Goal: Task Accomplishment & Management: Complete application form

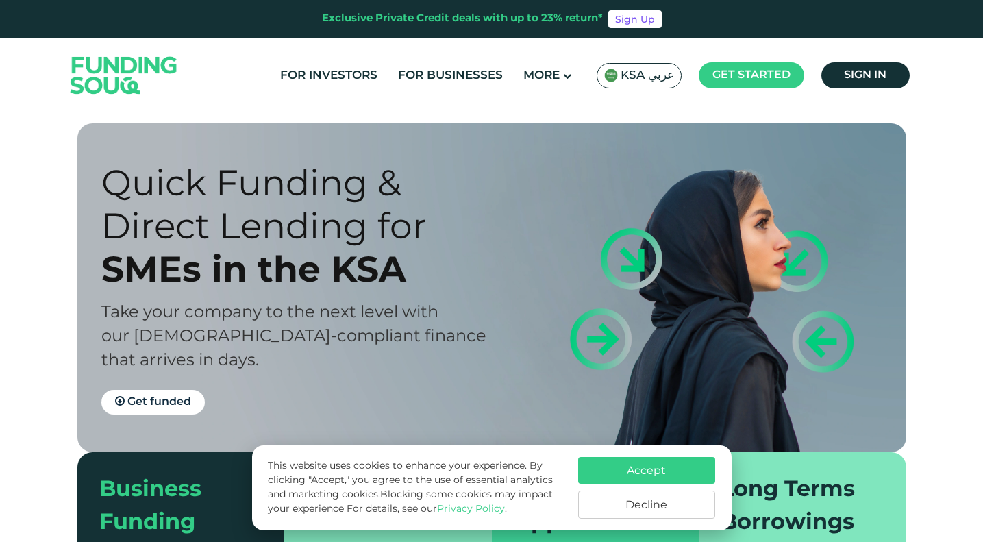
scroll to position [68, 0]
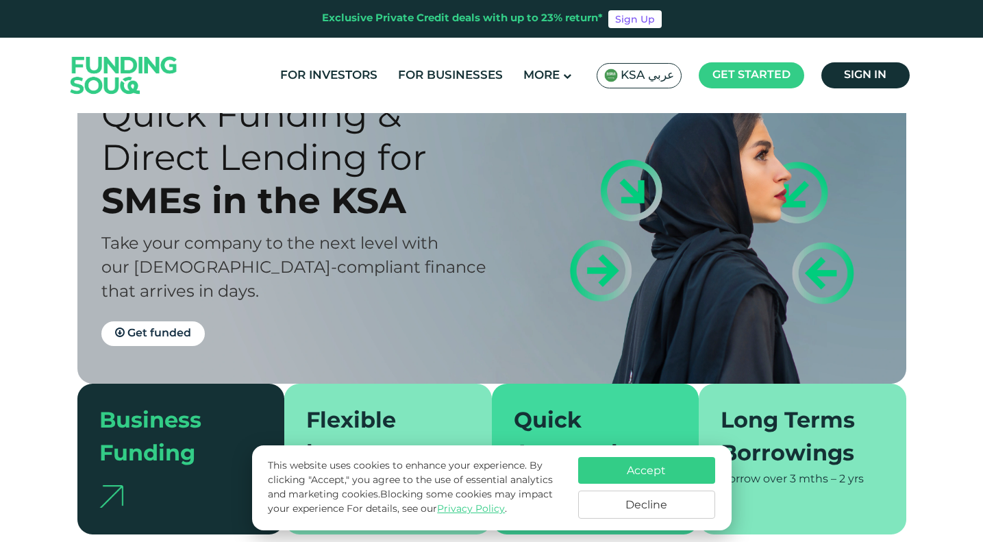
click at [643, 460] on button "Accept" at bounding box center [646, 470] width 137 height 27
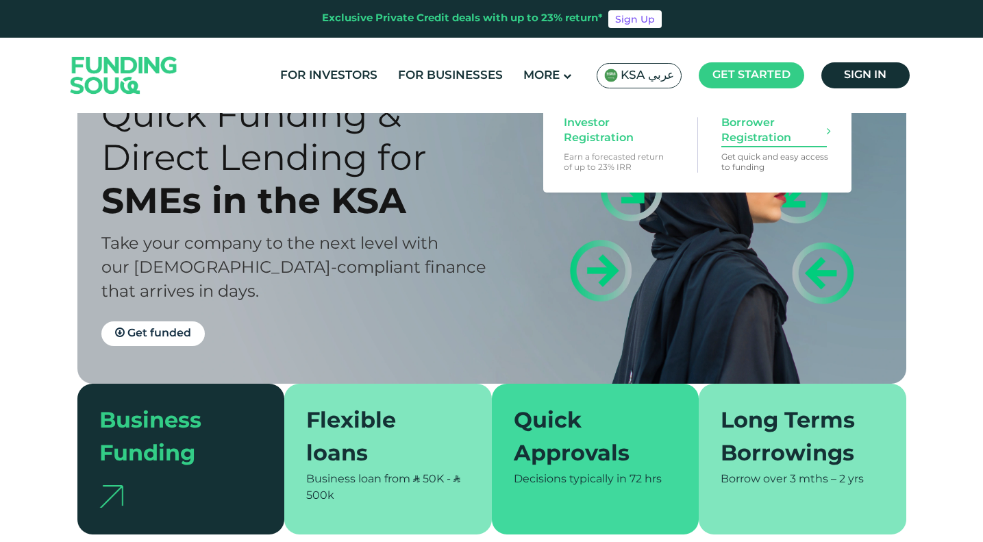
click at [753, 141] on span "Borrower Registration" at bounding box center [773, 131] width 105 height 30
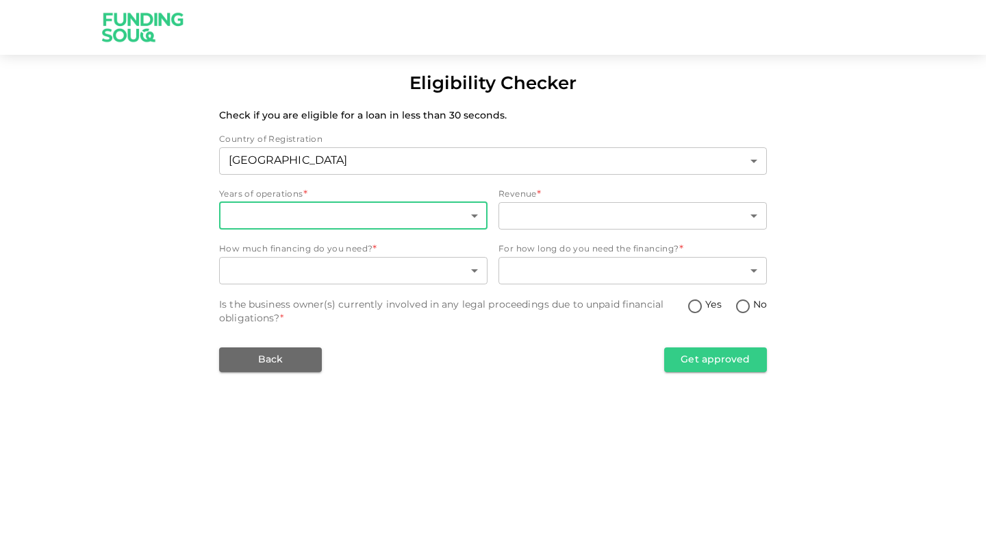
click at [477, 215] on body "Eligibility Checker Check if you are eligible for a loan in less than 30 second…" at bounding box center [493, 271] width 986 height 542
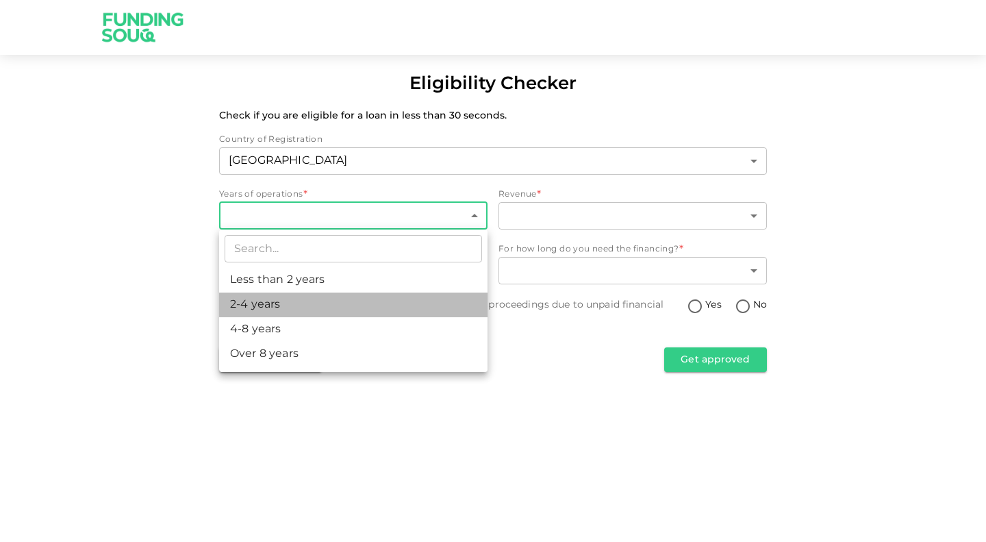
click at [349, 301] on li "2-4 years" at bounding box center [353, 304] width 269 height 25
type input "2"
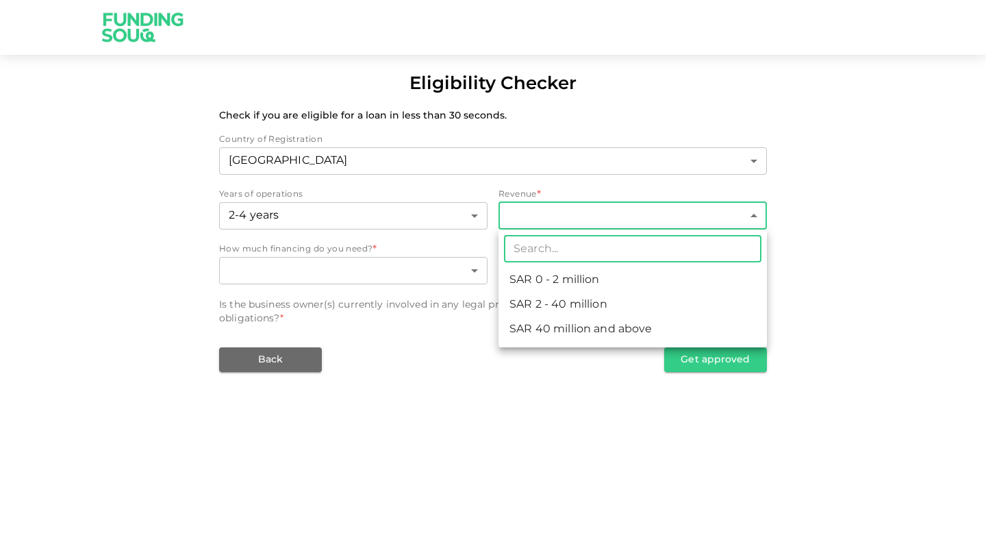
click at [569, 205] on body "Eligibility Checker Check if you are eligible for a loan in less than 30 second…" at bounding box center [493, 271] width 986 height 542
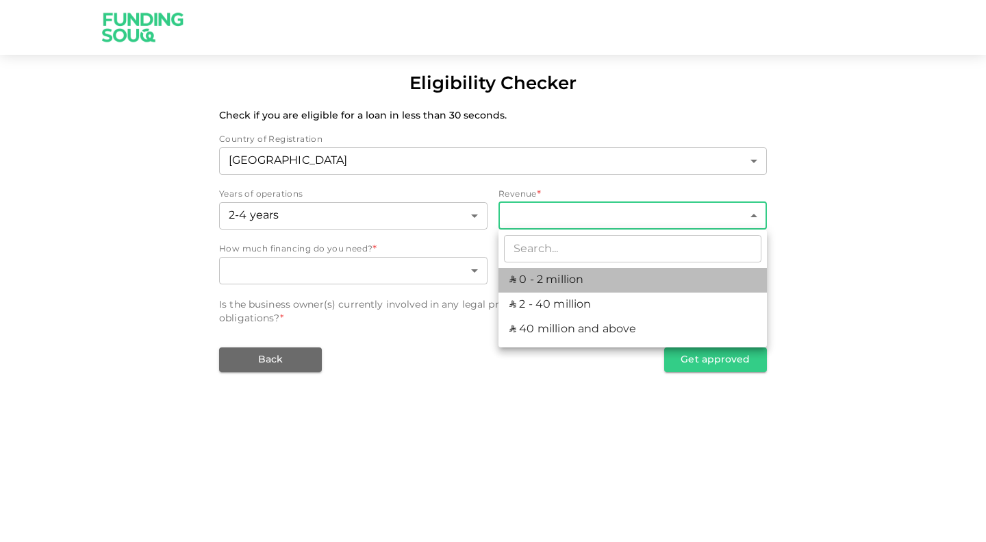
click at [542, 284] on li "ʢ 0 - 2 million" at bounding box center [633, 280] width 269 height 25
type input "1"
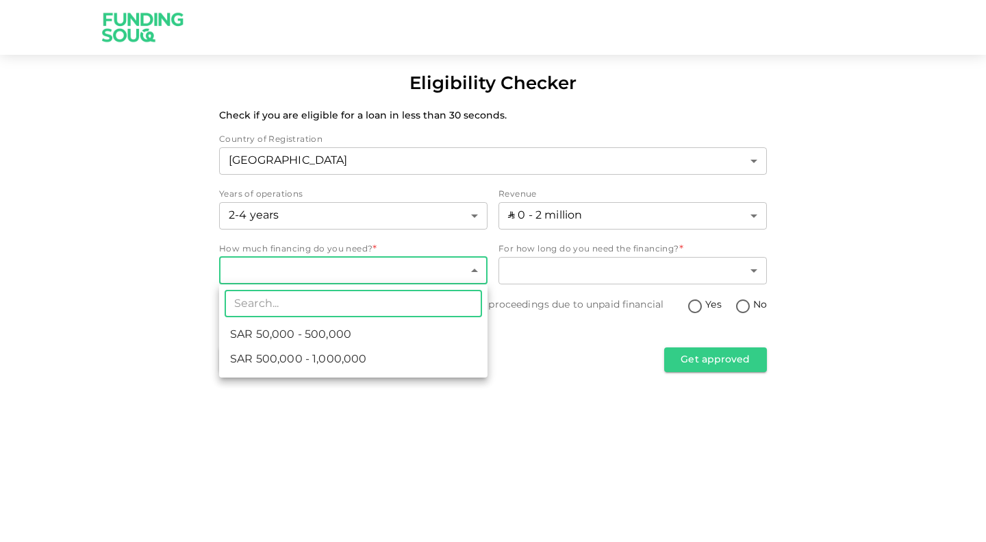
click at [477, 262] on body "Eligibility Checker Check if you are eligible for a loan in less than 30 second…" at bounding box center [493, 271] width 986 height 542
click at [393, 358] on li "ʢ 500,000 - 1,000,000" at bounding box center [353, 359] width 269 height 25
type input "2"
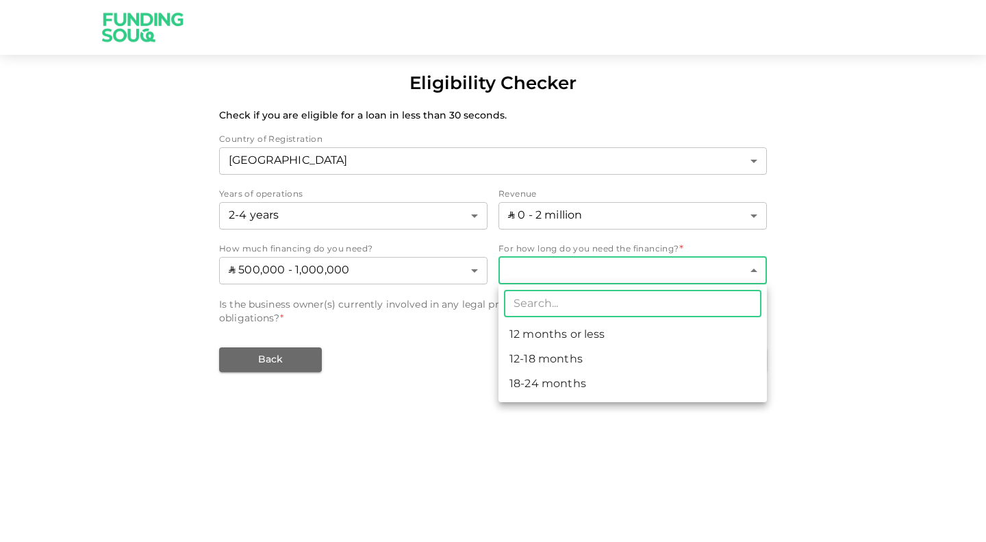
click at [754, 264] on body "Eligibility Checker Check if you are eligible for a loan in less than 30 second…" at bounding box center [493, 271] width 986 height 542
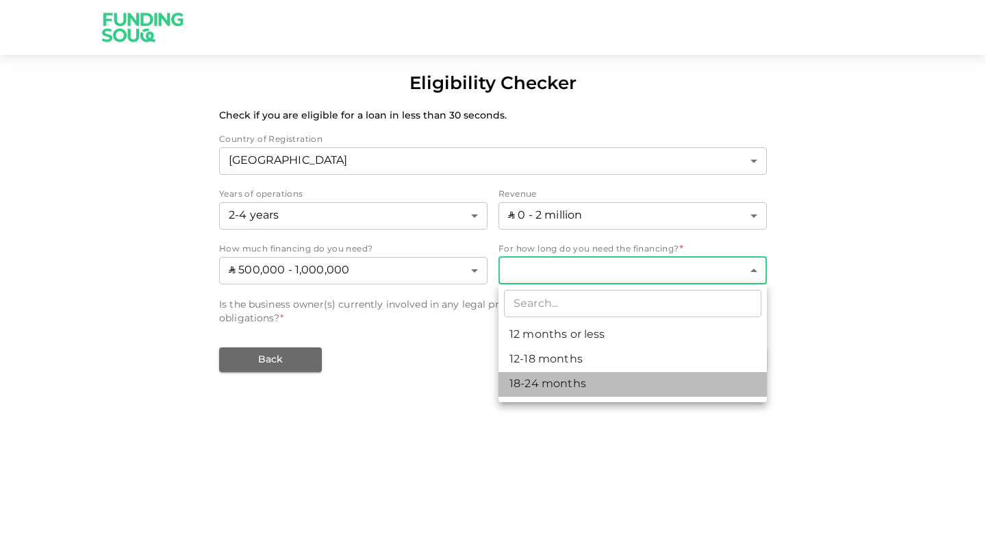
click at [577, 380] on li "18-24 months" at bounding box center [633, 384] width 269 height 25
type input "3"
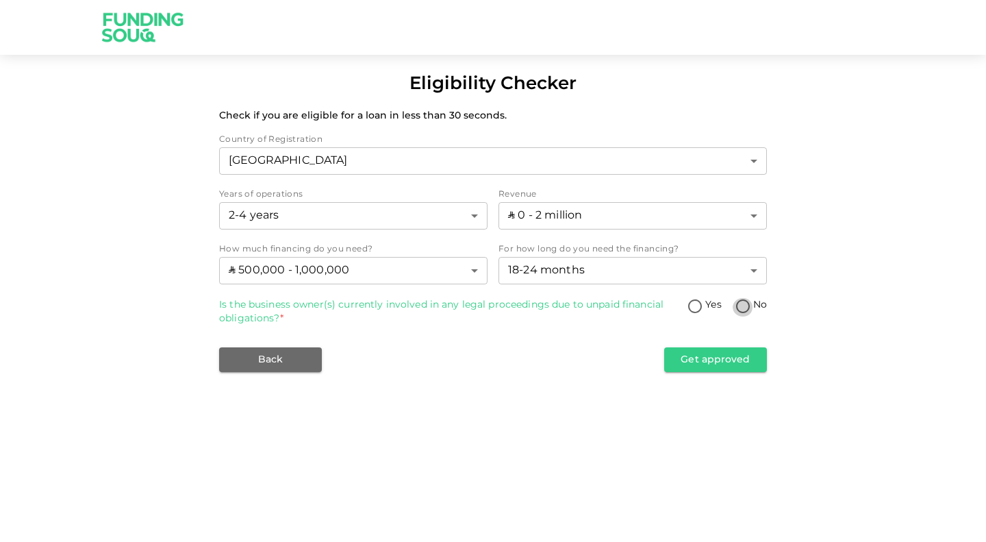
click at [747, 308] on input "No" at bounding box center [743, 307] width 21 height 18
radio input "true"
click at [712, 358] on button "Get approved" at bounding box center [715, 359] width 103 height 25
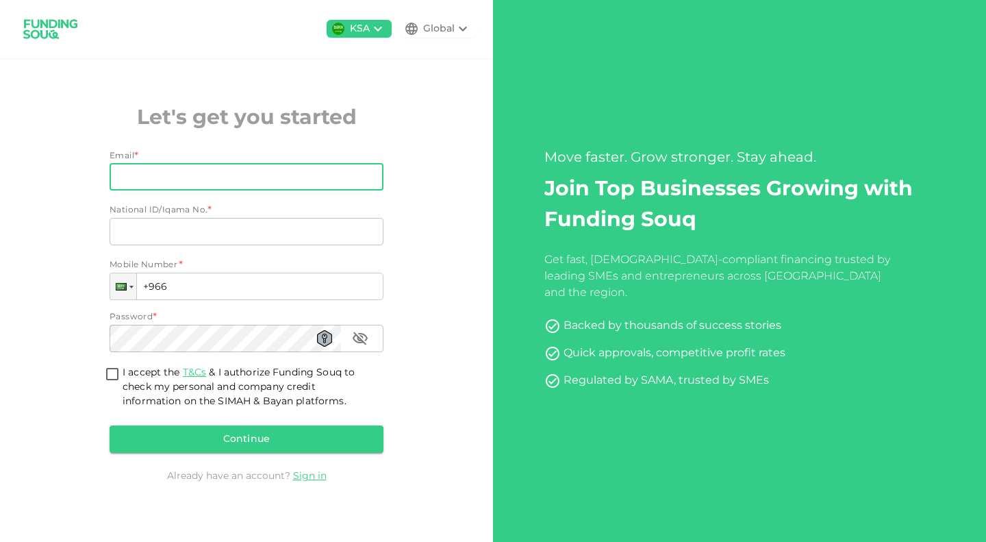
click at [213, 168] on input "Email" at bounding box center [239, 176] width 259 height 27
type input "aziz0795@hotmail.com"
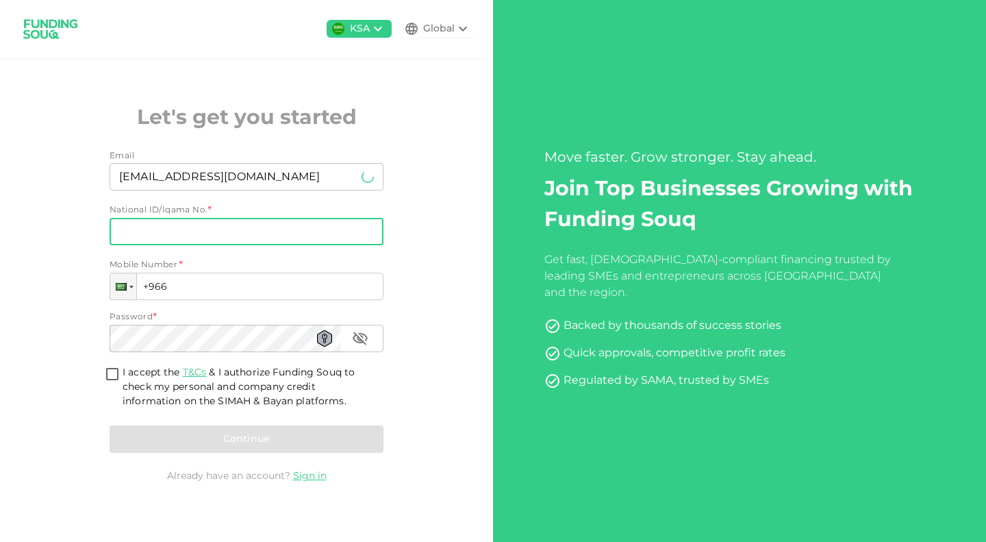
click at [242, 227] on input "National ID/Iqama No." at bounding box center [247, 231] width 274 height 27
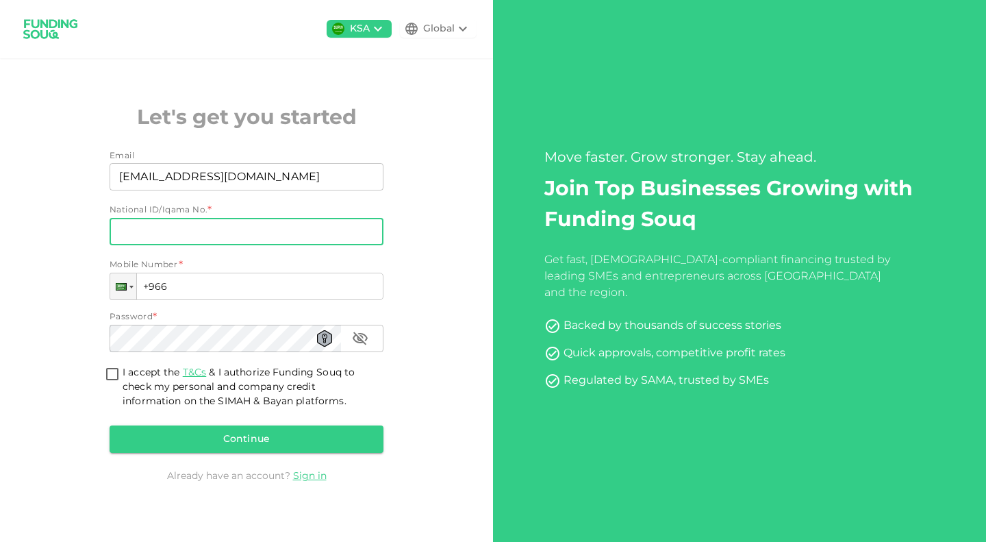
type input "1015901877"
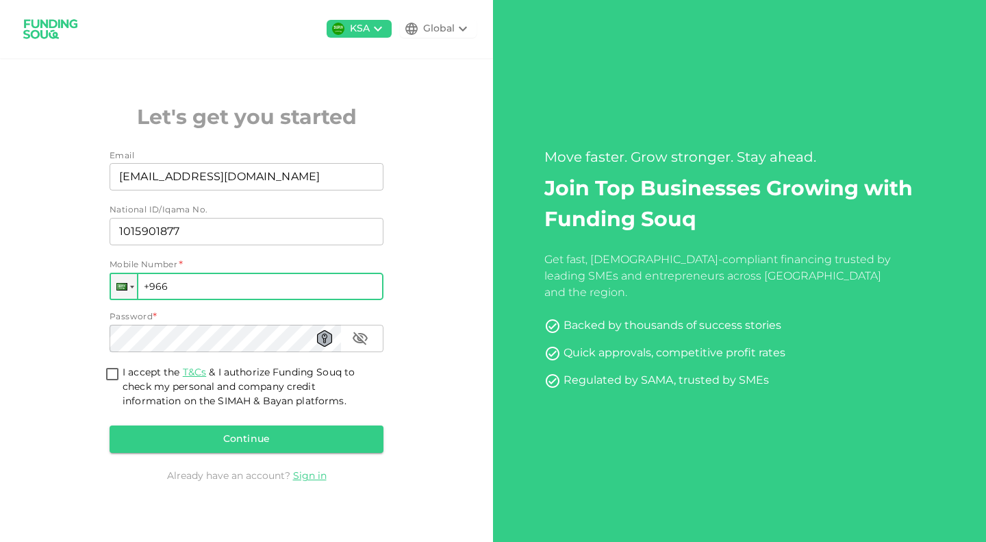
click at [235, 282] on input "+966" at bounding box center [247, 286] width 274 height 27
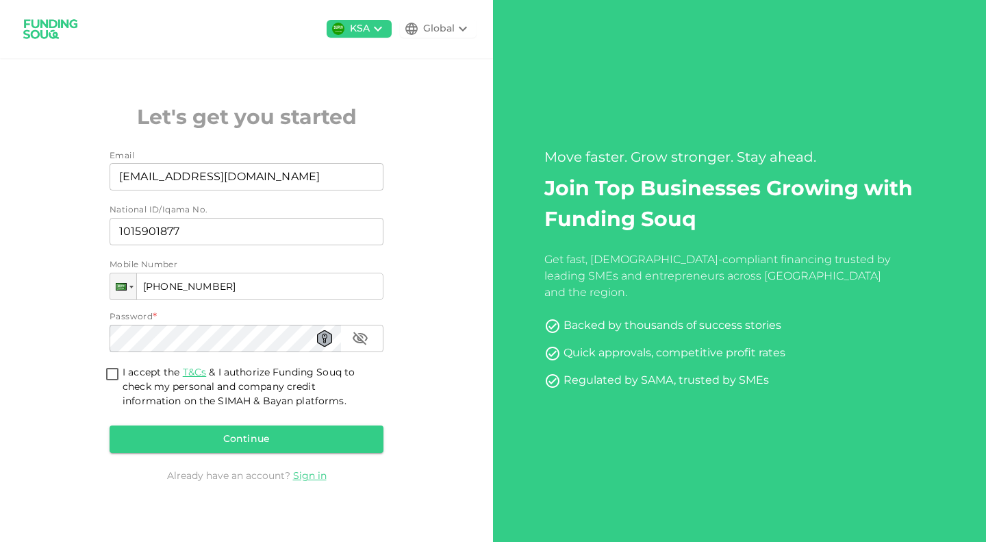
type input "+966 505 891 719"
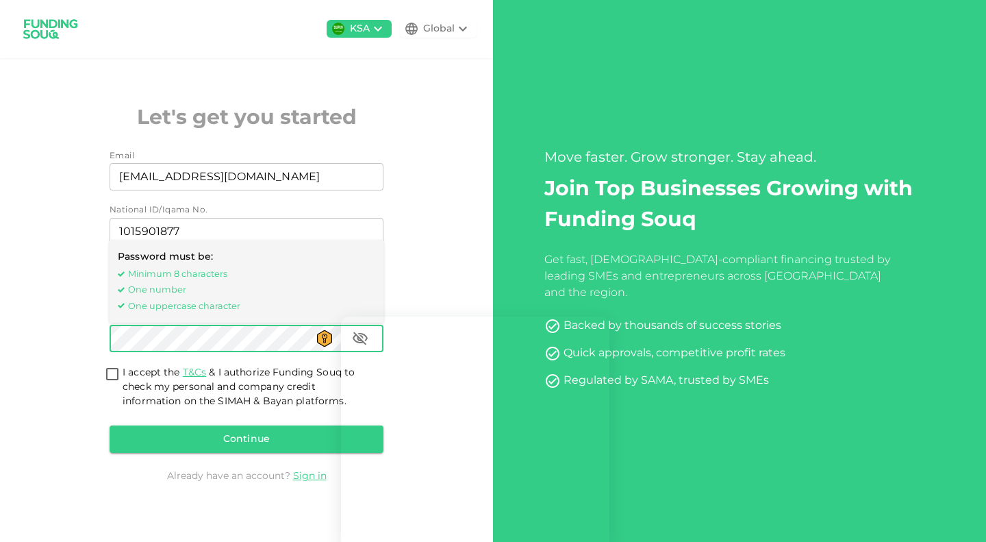
click at [116, 371] on input "I accept the T&Cs & I authorize Funding Souq to check my personal and company c…" at bounding box center [112, 375] width 21 height 18
checkbox input "true"
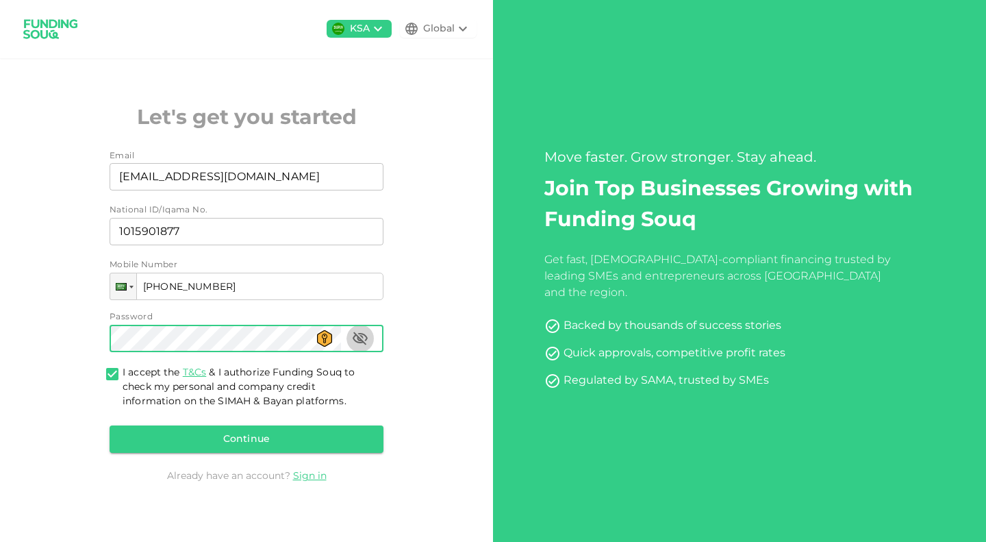
click at [365, 333] on icon "button" at bounding box center [360, 338] width 16 height 16
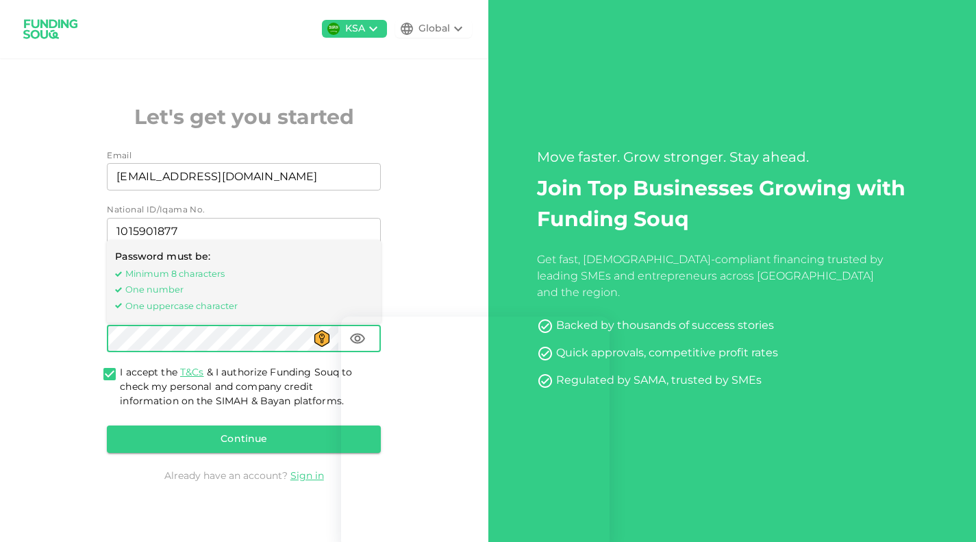
click at [428, 234] on div "KSA Global Let's get you started Email Email aziz0795@hotmail.com Email Nationa…" at bounding box center [244, 271] width 488 height 542
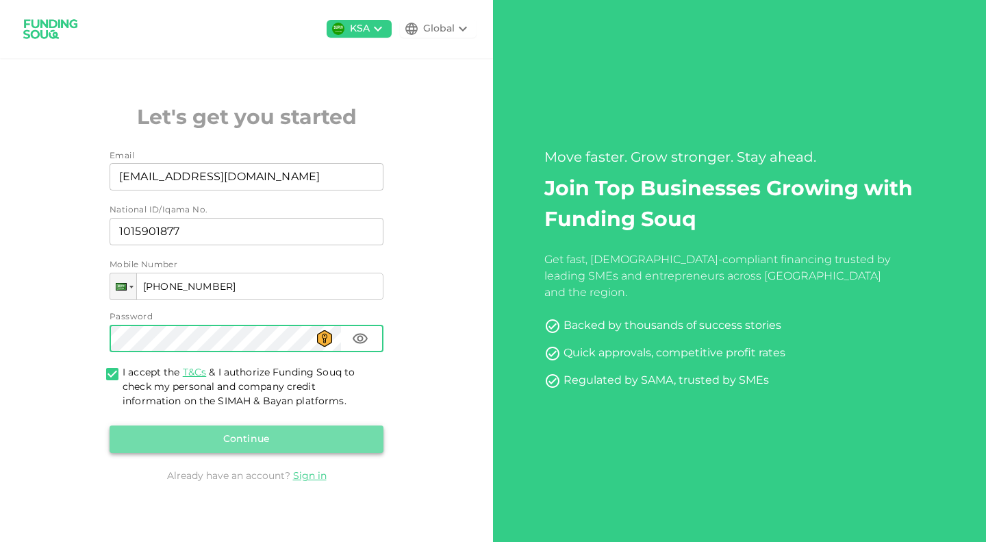
click at [286, 434] on button "Continue" at bounding box center [247, 438] width 274 height 27
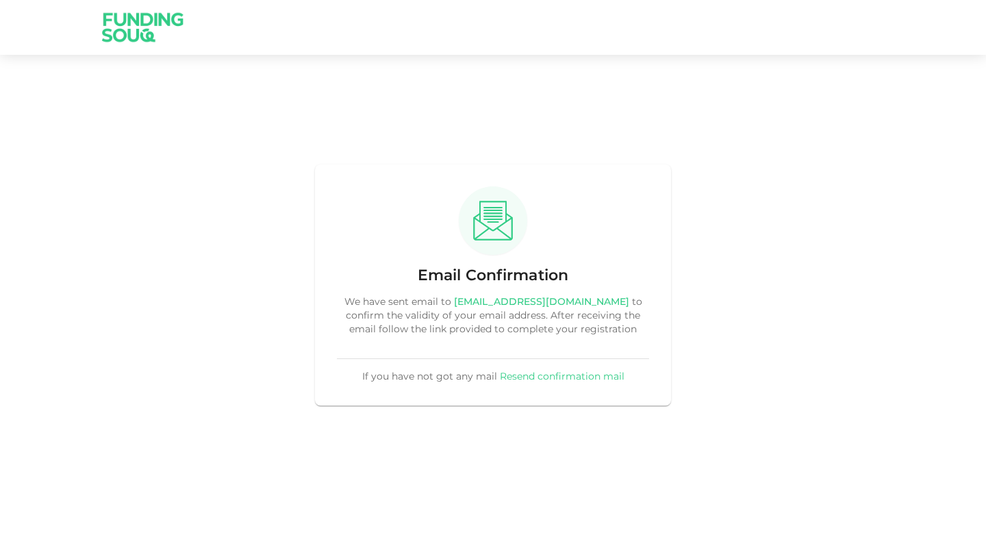
click at [145, 16] on img at bounding box center [143, 27] width 103 height 54
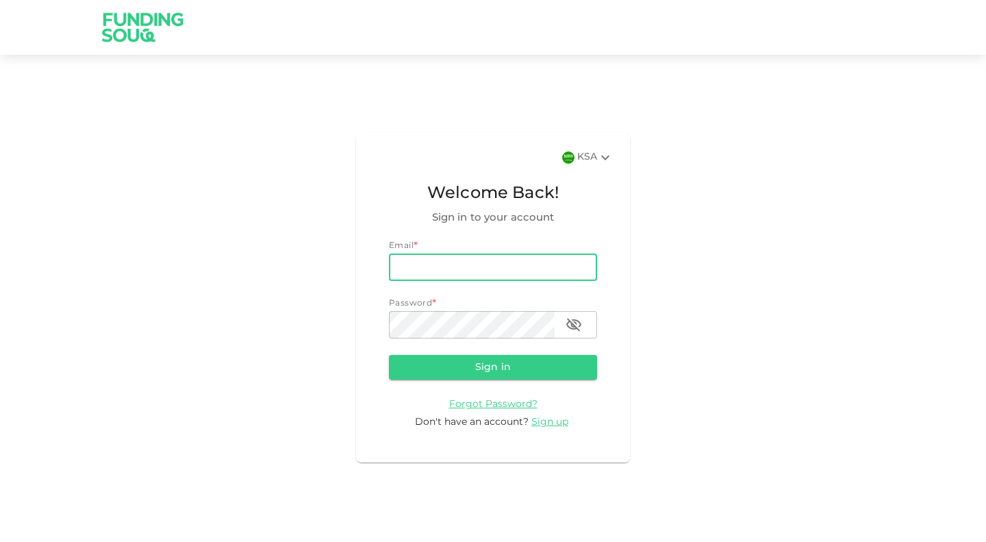
drag, startPoint x: 0, startPoint y: 0, endPoint x: 467, endPoint y: 268, distance: 538.5
click at [467, 268] on input "email" at bounding box center [493, 266] width 208 height 27
type input "aziz0795@hotmail.com"
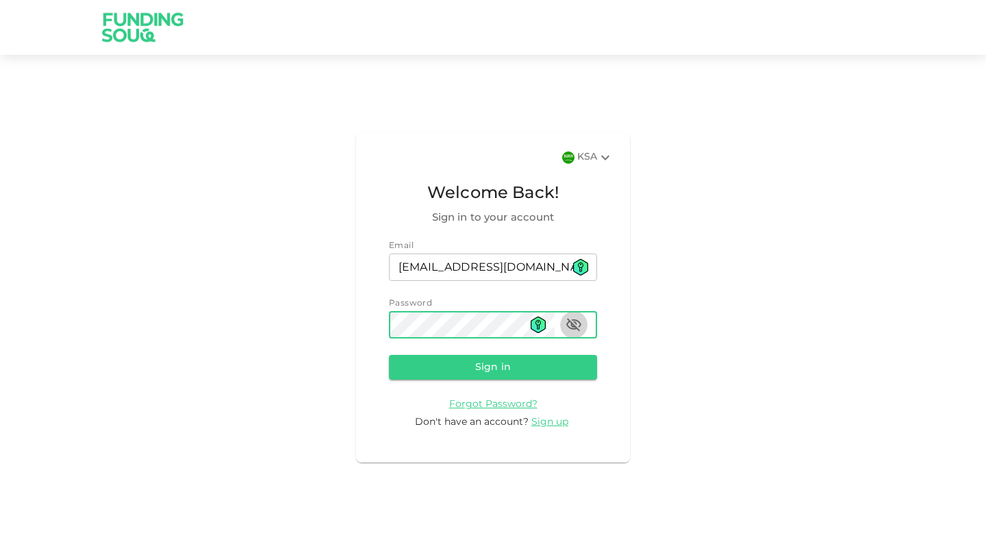
click at [573, 327] on icon "button" at bounding box center [573, 325] width 15 height 13
click at [510, 364] on button "Sign in" at bounding box center [493, 367] width 208 height 25
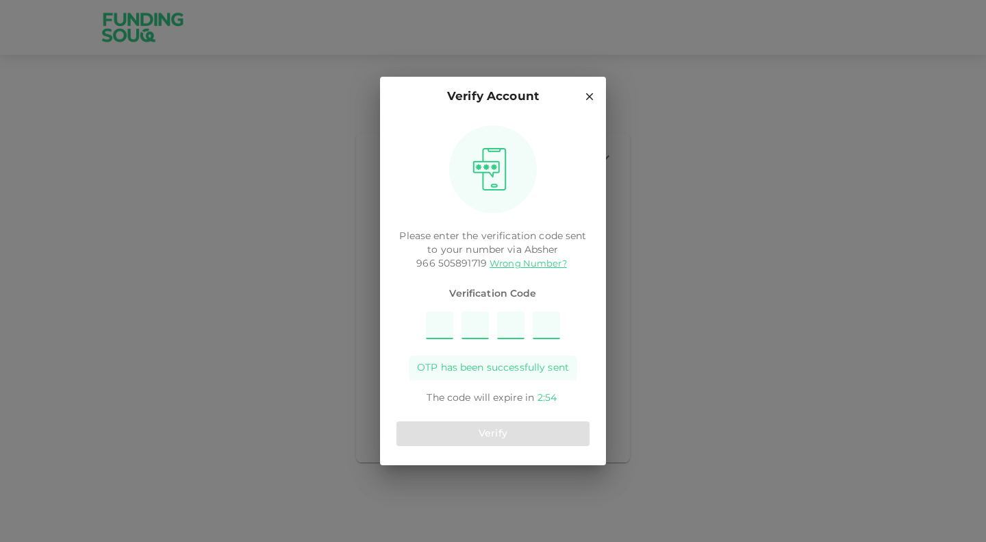
type input "9"
type input "1"
type input "8"
type input "3"
click at [503, 434] on button "Verify" at bounding box center [493, 433] width 193 height 25
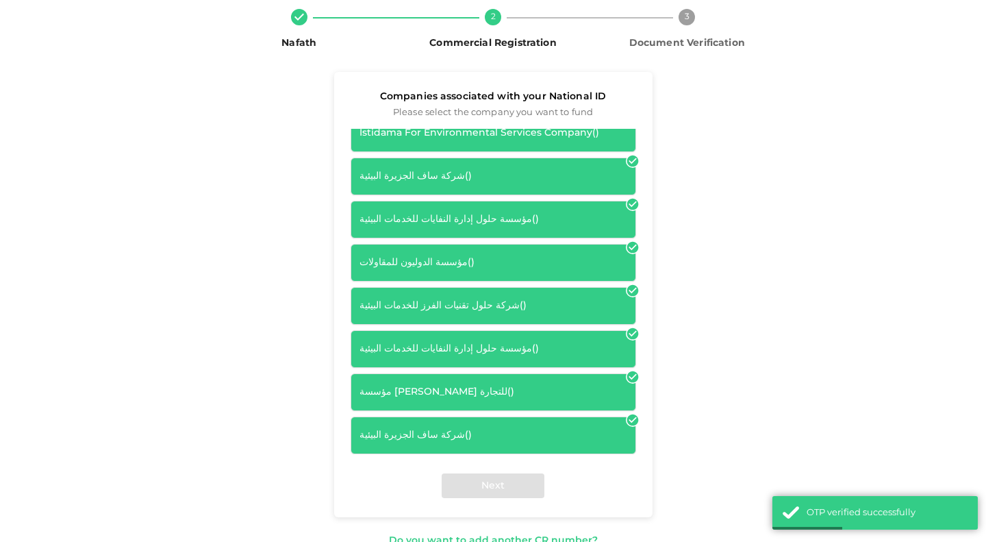
scroll to position [123, 0]
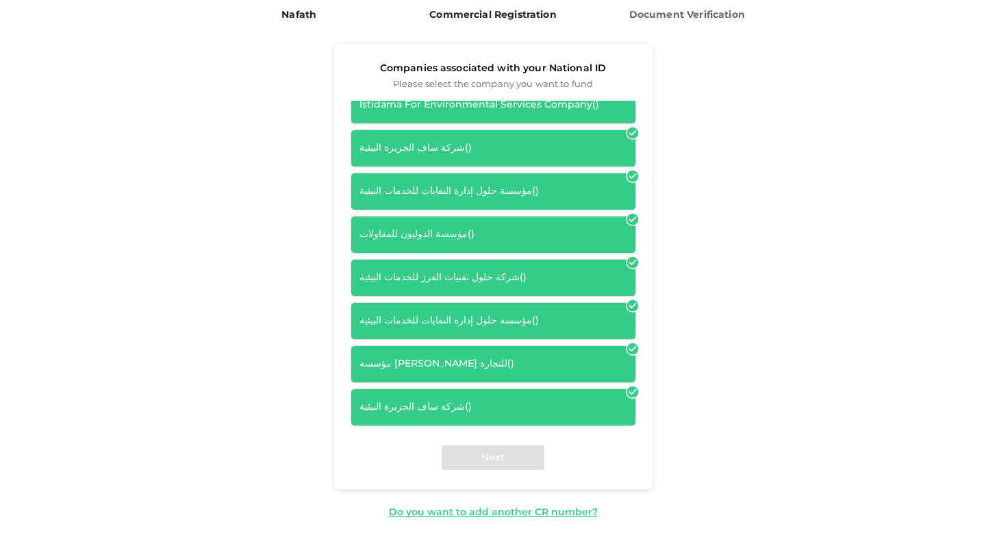
click at [558, 400] on div "شركة ساف الجزيرة البيئية ( )" at bounding box center [494, 407] width 268 height 14
click at [451, 405] on div "شركة ساف الجزيرة البيئية ( )" at bounding box center [494, 407] width 268 height 14
click at [500, 456] on div "Next" at bounding box center [493, 457] width 319 height 63
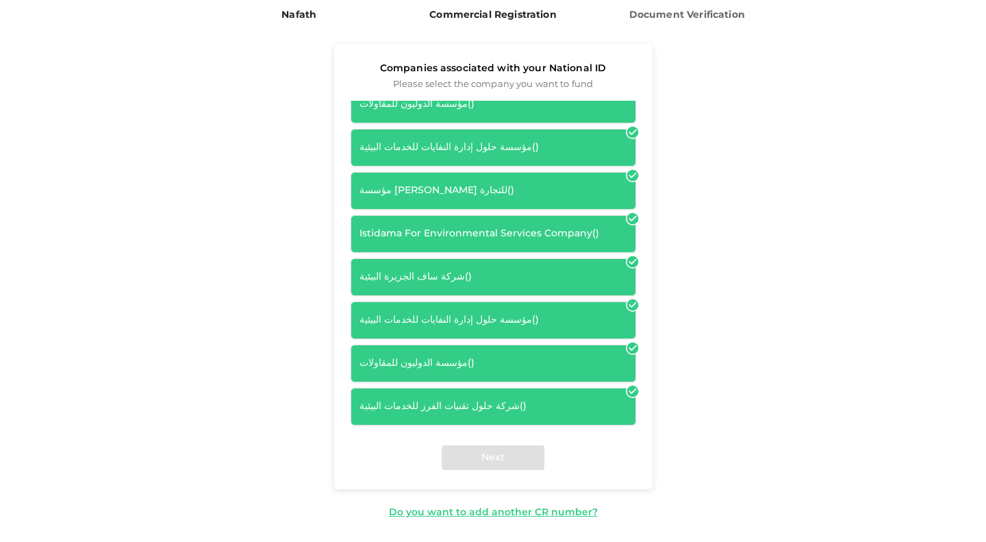
scroll to position [543, 0]
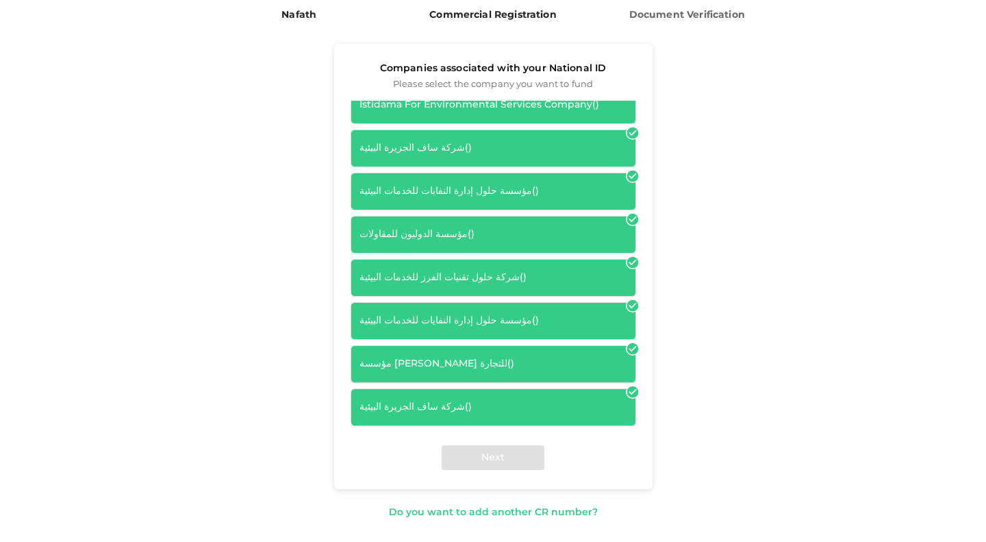
click at [514, 510] on div "Do you want to add another CR number?" at bounding box center [493, 513] width 209 height 14
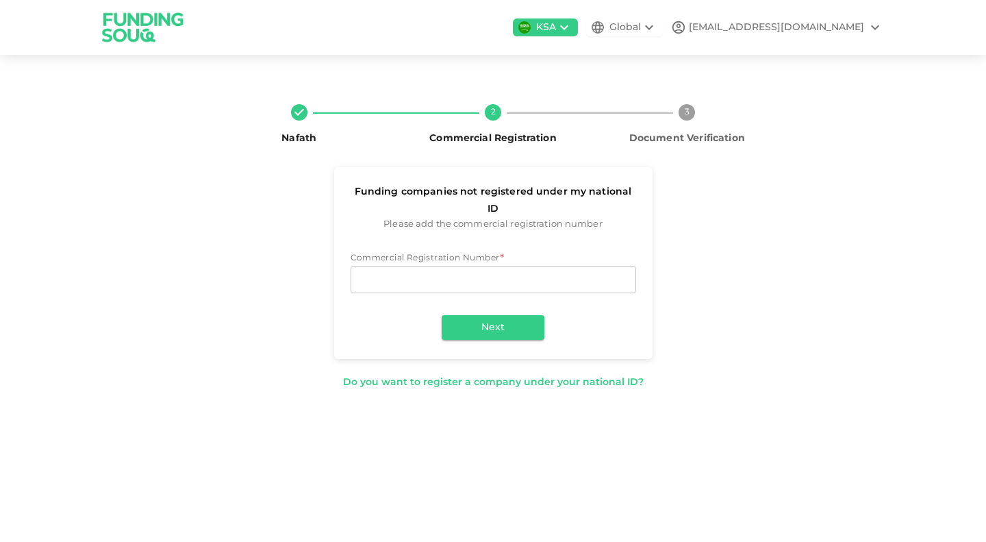
scroll to position [0, 0]
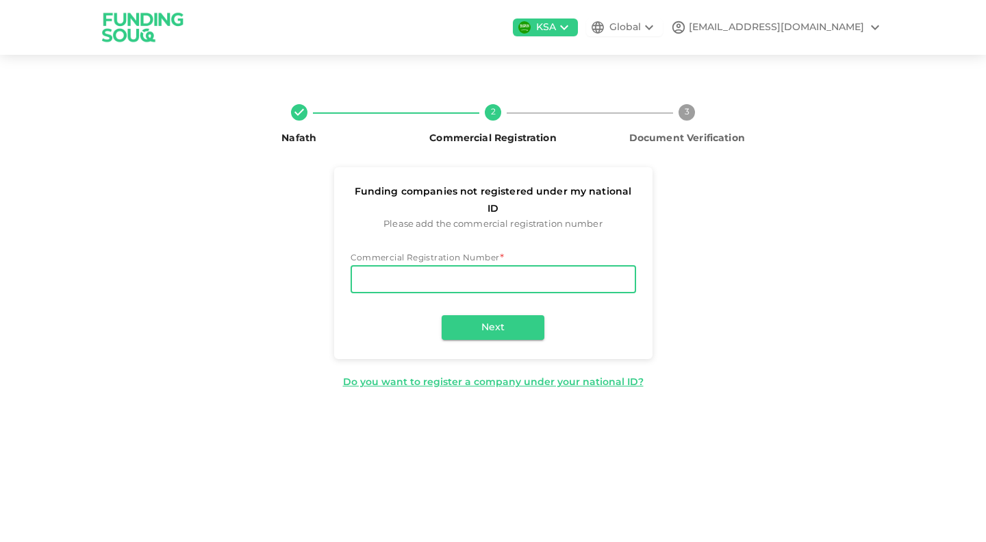
click at [435, 266] on input "Commercial Registration Number" at bounding box center [494, 279] width 286 height 27
type input "4031101068"
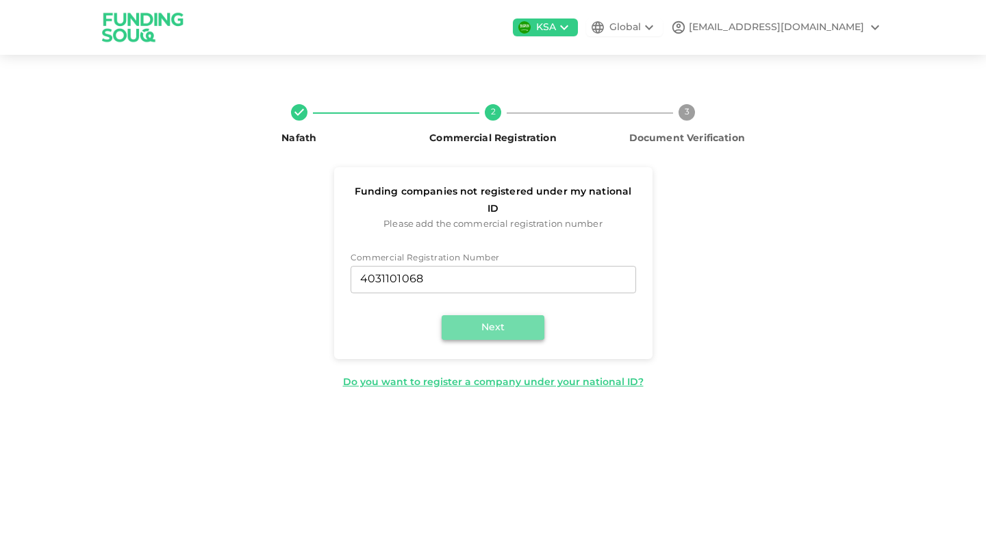
click at [494, 315] on button "Next" at bounding box center [493, 327] width 103 height 25
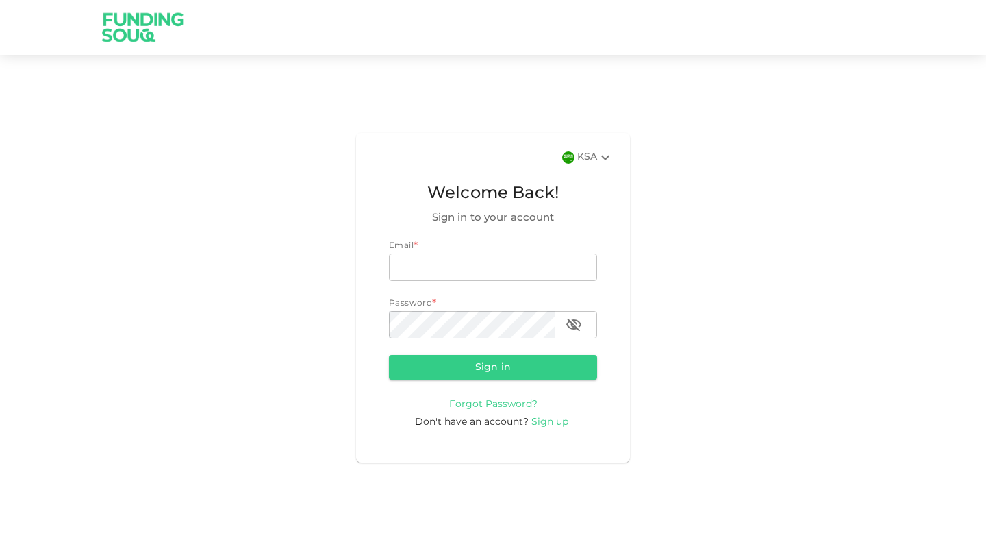
type input "[EMAIL_ADDRESS][DOMAIN_NAME]"
click at [534, 364] on button "Sign in" at bounding box center [493, 367] width 208 height 25
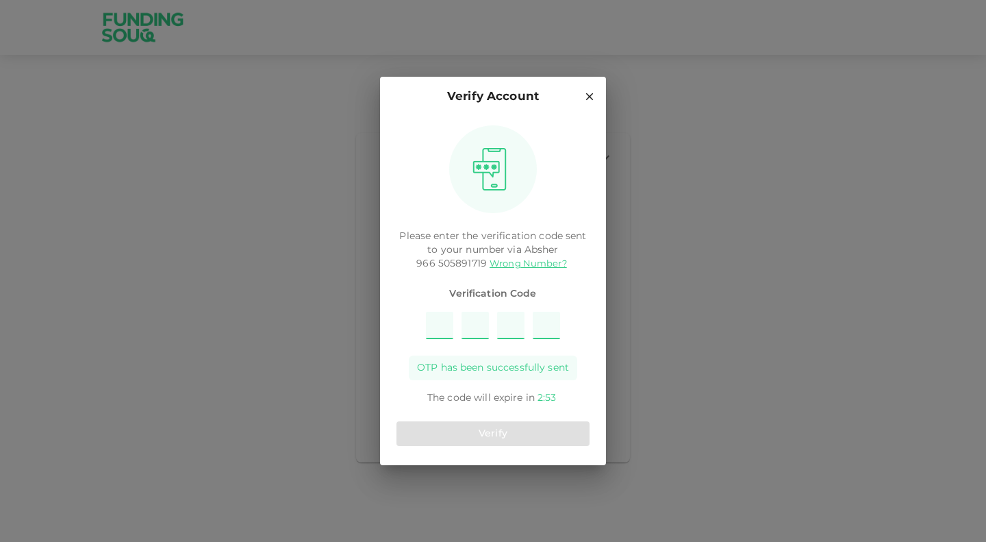
type input "8"
type input "5"
type input "9"
type input "3"
click at [528, 425] on button "Verify" at bounding box center [493, 433] width 193 height 25
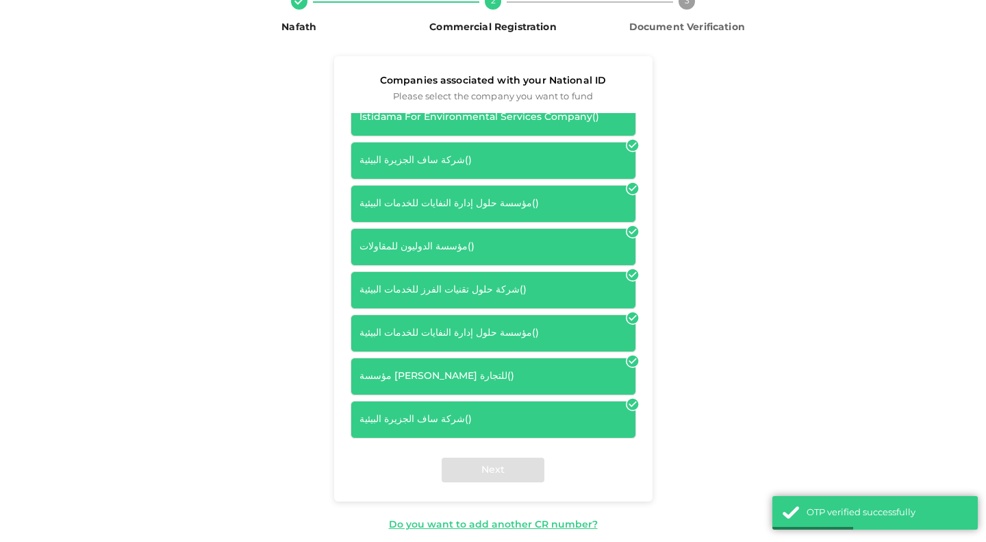
scroll to position [123, 0]
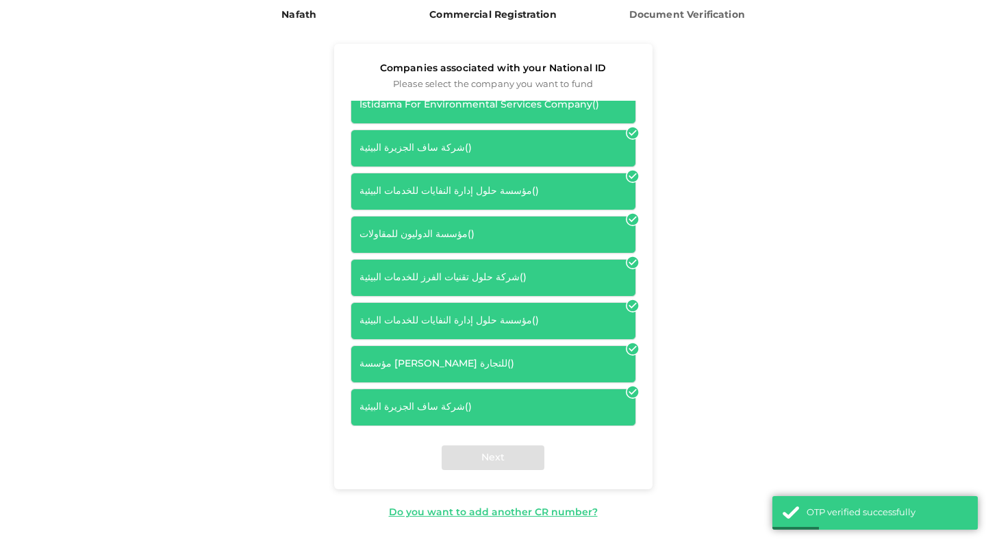
click at [484, 403] on div "شركة ساف الجزيرة البيئية ( )" at bounding box center [494, 407] width 268 height 14
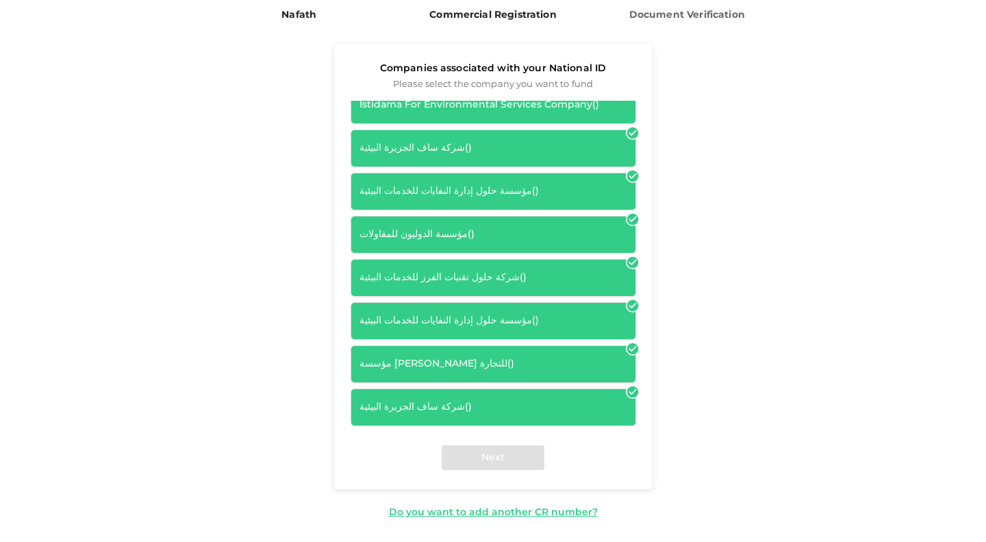
click at [626, 393] on icon at bounding box center [633, 392] width 14 height 14
click at [627, 394] on icon at bounding box center [633, 392] width 12 height 12
click at [626, 349] on icon at bounding box center [633, 349] width 14 height 14
click at [626, 305] on icon at bounding box center [633, 306] width 14 height 14
click at [627, 258] on icon at bounding box center [633, 263] width 12 height 12
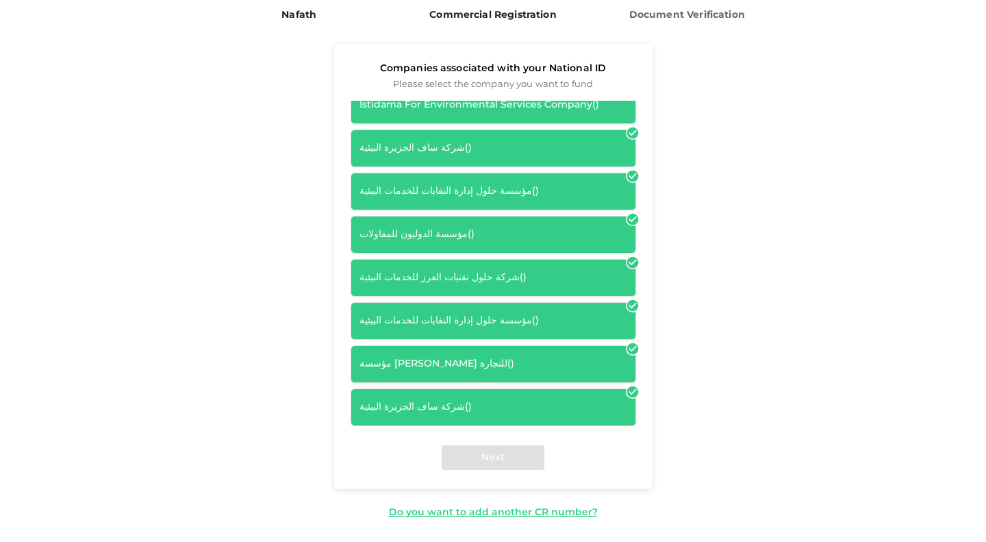
click at [621, 212] on div "شركة تجميع وتدوير المخلفات المحدوده ( ) شركة تجميع وتدوير المخلفات المحدودة ( )…" at bounding box center [493, 263] width 319 height 325
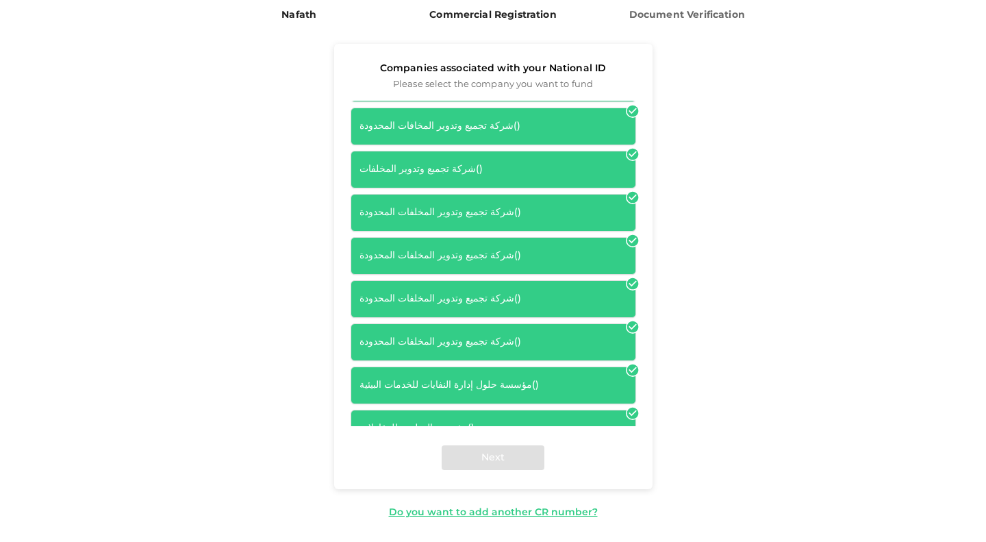
scroll to position [342, 0]
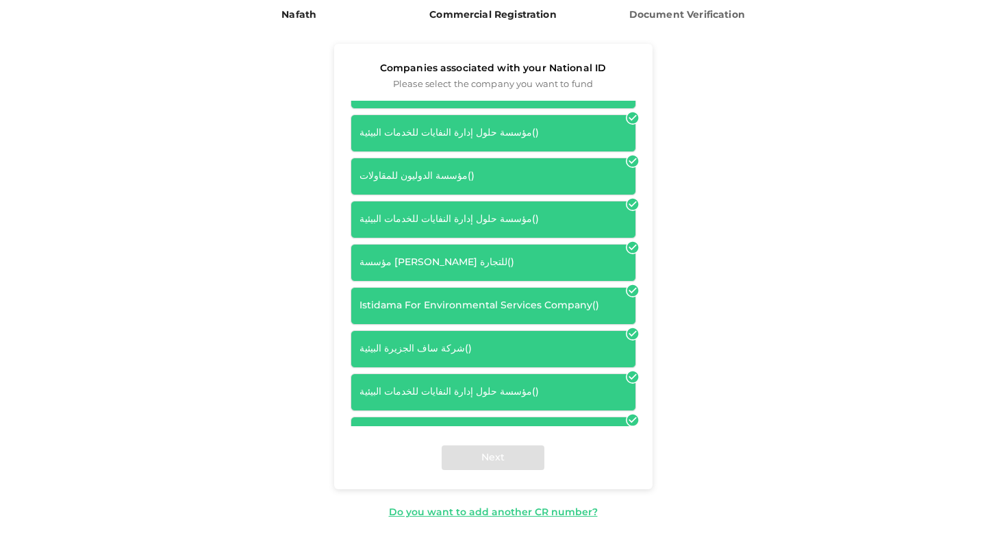
click at [626, 205] on icon at bounding box center [633, 204] width 14 height 14
click at [627, 252] on icon at bounding box center [633, 248] width 12 height 12
click at [627, 291] on icon at bounding box center [633, 291] width 12 height 12
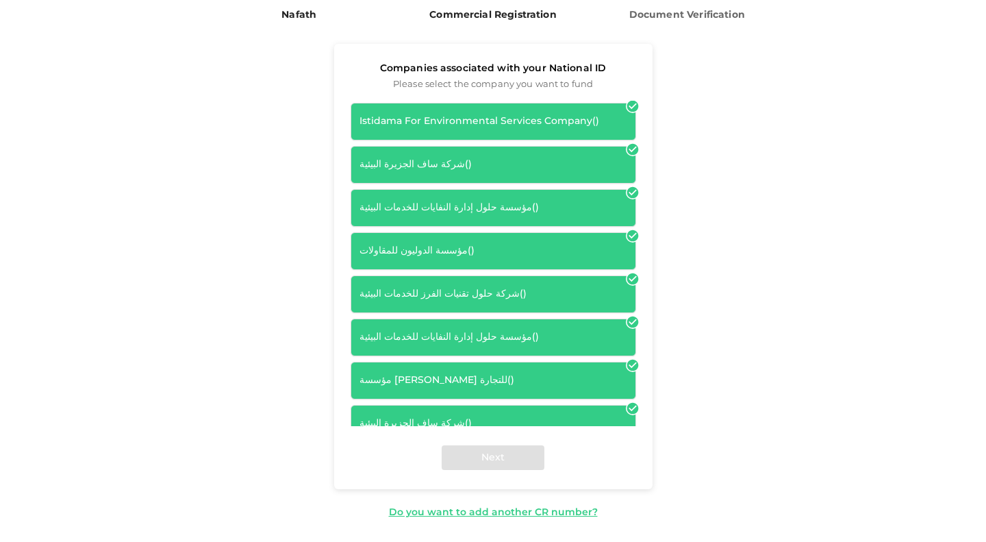
scroll to position [543, 0]
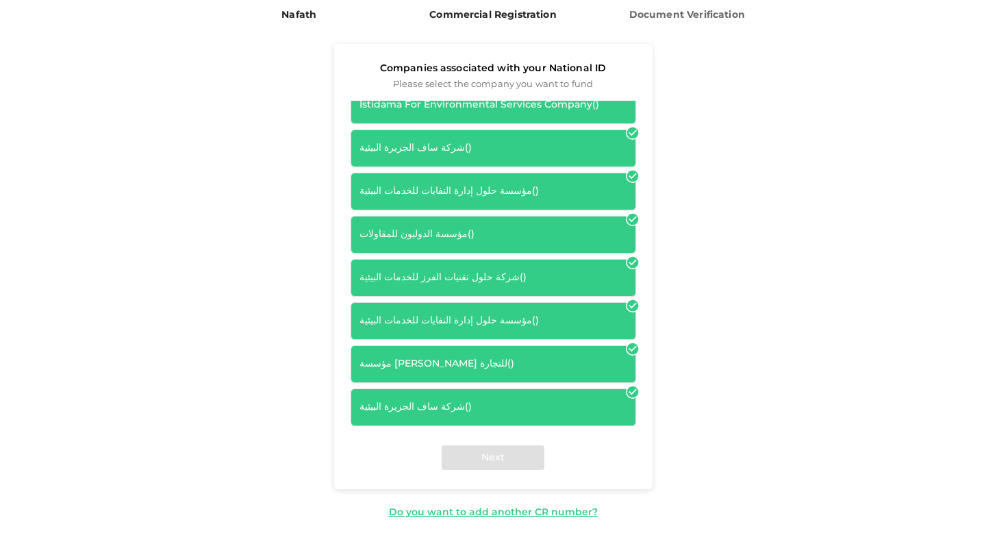
click at [511, 403] on div "شركة ساف الجزيرة البيئية ( )" at bounding box center [494, 407] width 268 height 14
click at [503, 513] on div "Do you want to add another CR number?" at bounding box center [493, 513] width 209 height 14
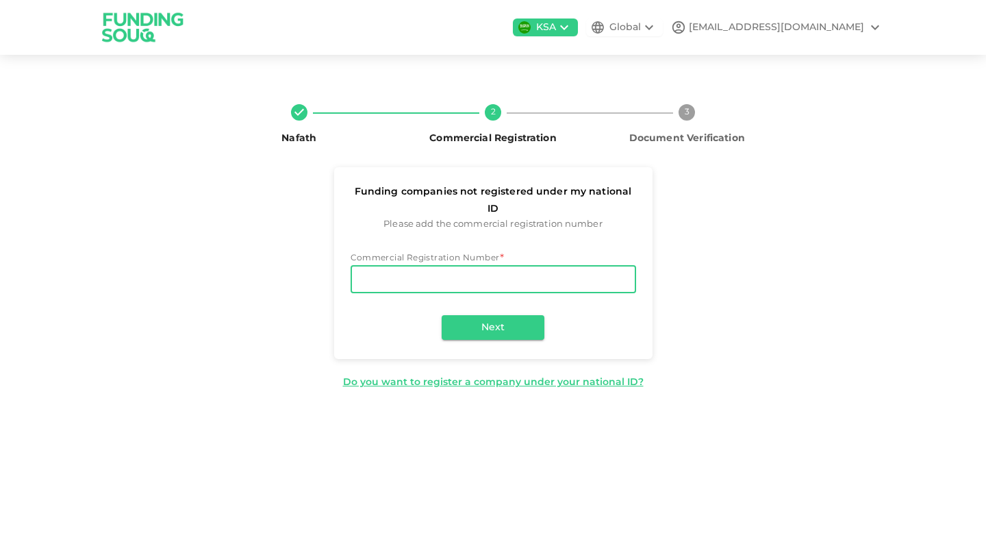
click at [438, 266] on input "Commercial Registration Number" at bounding box center [494, 279] width 286 height 27
type input "4031101068"
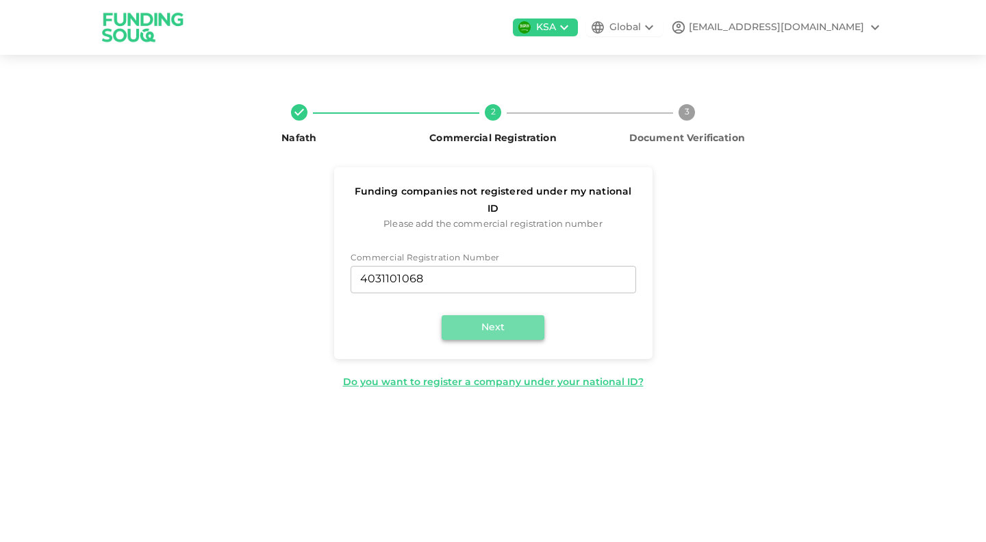
click at [496, 315] on button "Next" at bounding box center [493, 327] width 103 height 25
click at [464, 375] on div "Do you want to register a company under your national ID?" at bounding box center [493, 382] width 301 height 14
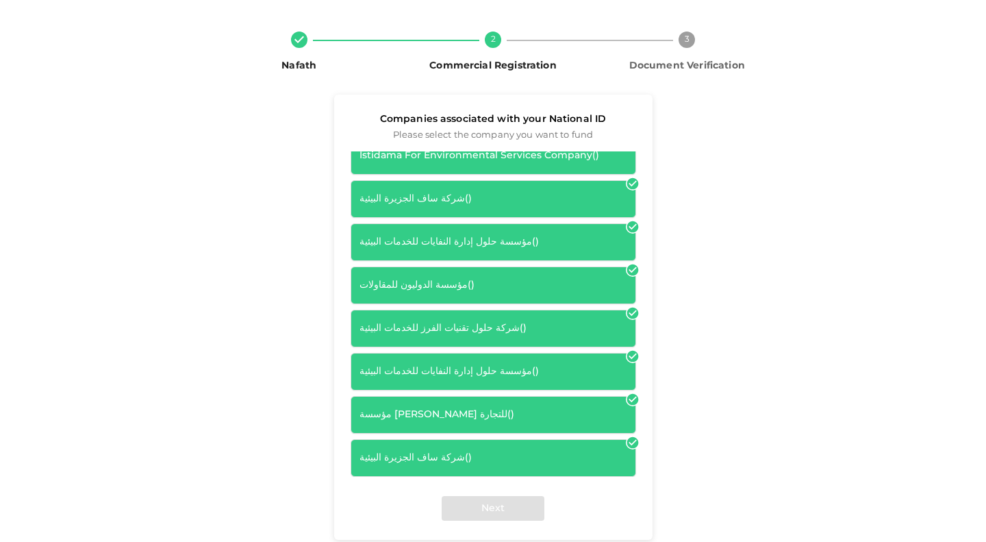
scroll to position [123, 0]
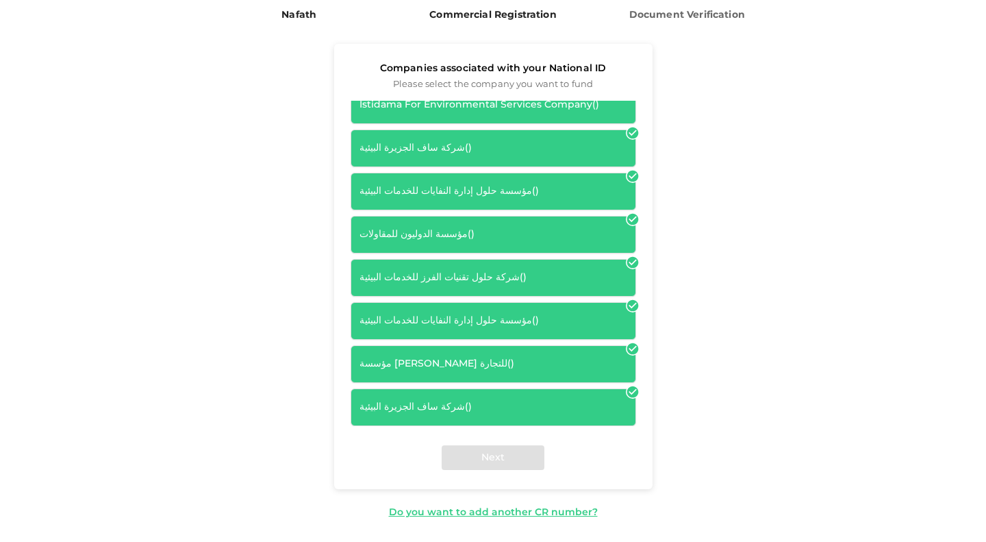
click at [428, 403] on div "شركة ساف الجزيرة البيئية ( )" at bounding box center [494, 407] width 268 height 14
click at [392, 403] on div "شركة ساف الجزيرة البيئية ( )" at bounding box center [494, 407] width 268 height 14
click at [536, 403] on div "شركة ساف الجزيرة البيئية ( )" at bounding box center [494, 407] width 268 height 14
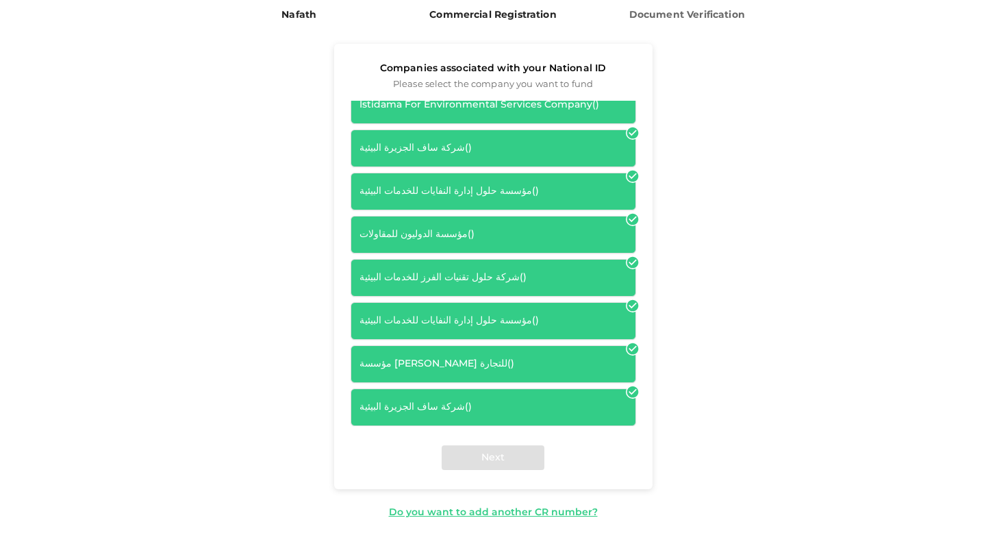
click at [627, 390] on icon at bounding box center [633, 392] width 12 height 12
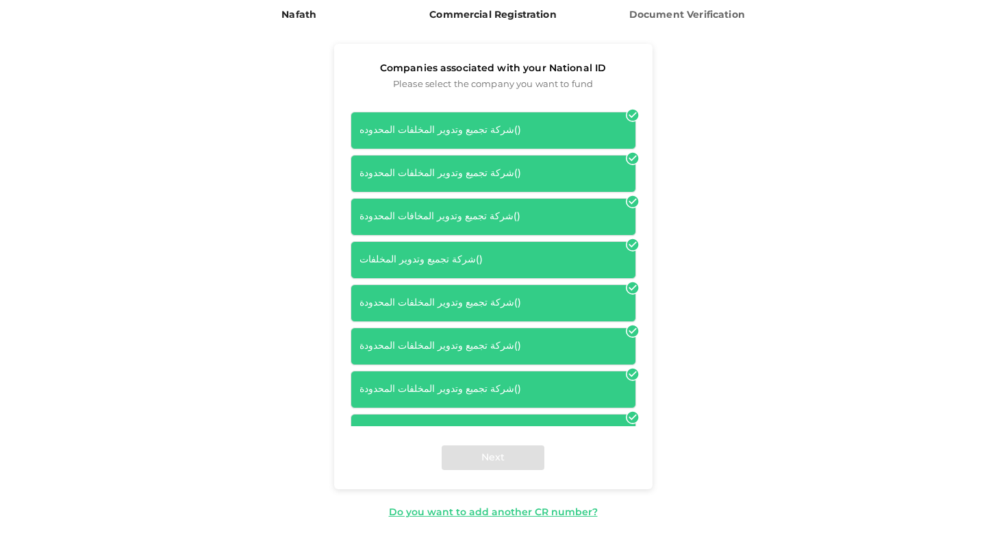
scroll to position [0, 0]
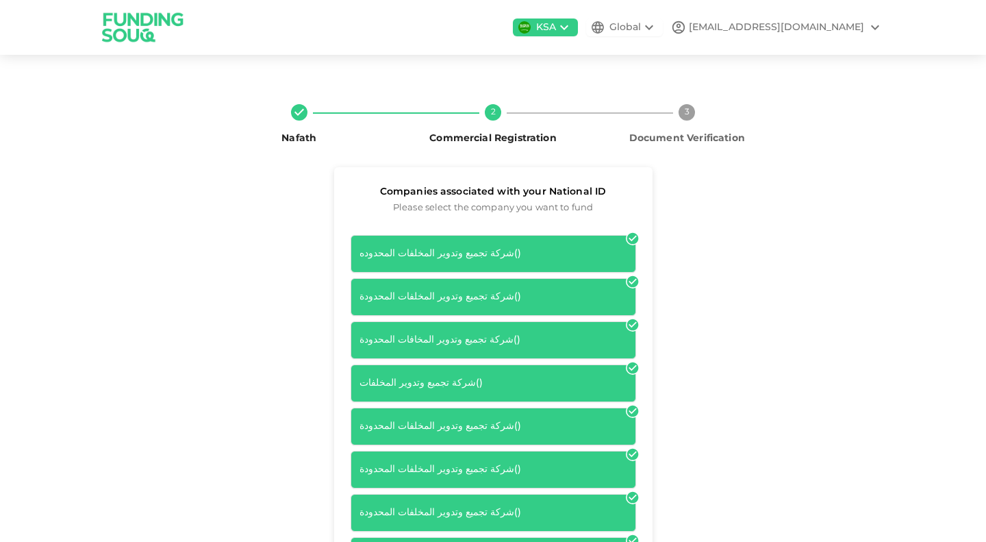
click at [573, 27] on icon at bounding box center [564, 27] width 16 height 16
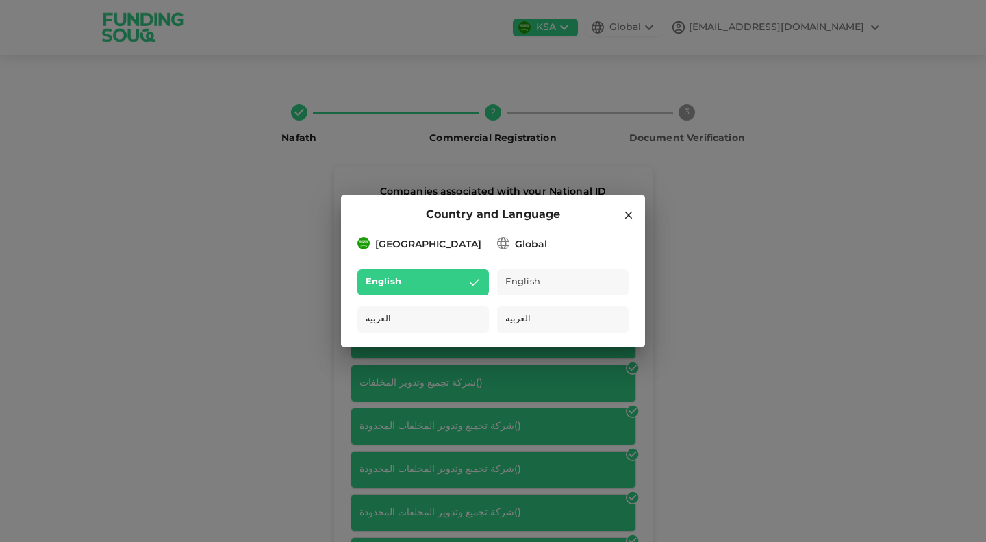
click at [632, 218] on icon at bounding box center [629, 216] width 8 height 8
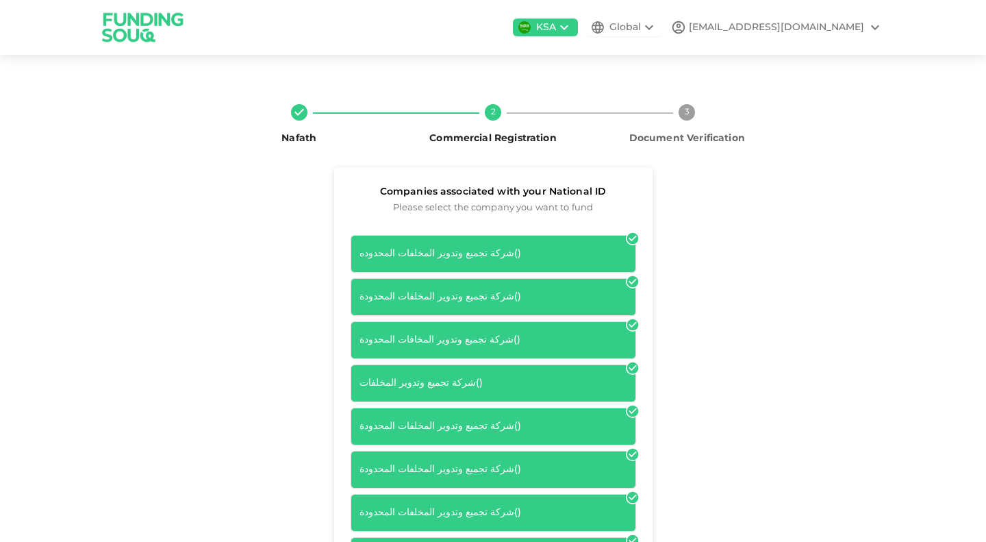
click at [149, 18] on img at bounding box center [143, 27] width 103 height 54
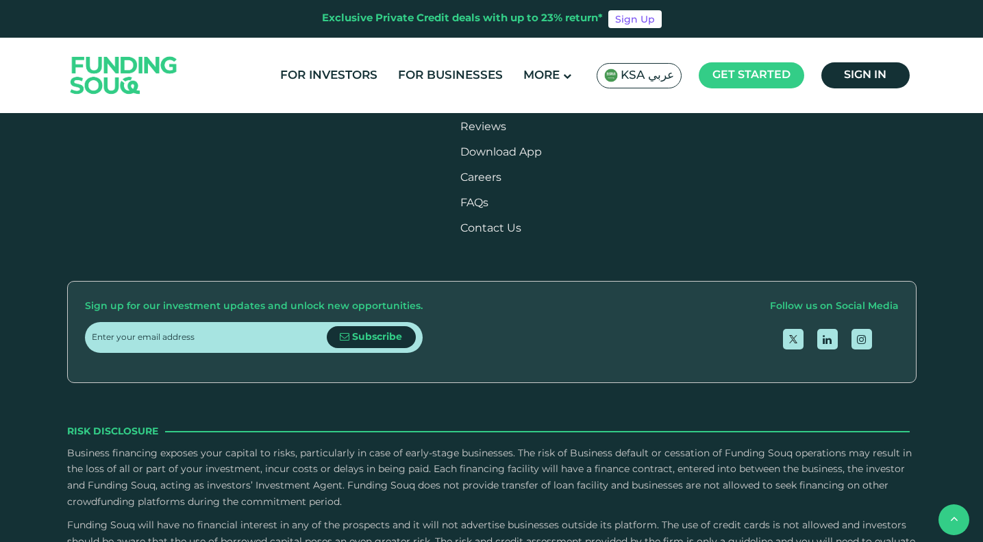
scroll to position [1644, 0]
